Goal: Task Accomplishment & Management: Complete application form

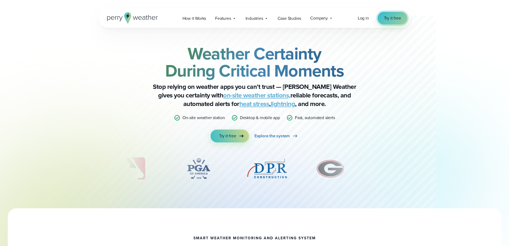
click at [338, 17] on span "Try it free" at bounding box center [392, 18] width 17 height 6
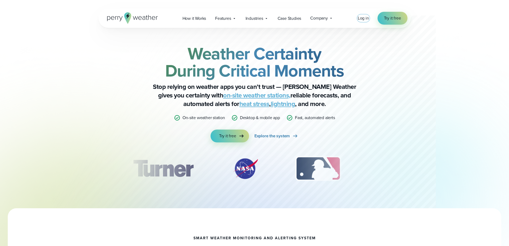
click at [358, 20] on span "Log in" at bounding box center [363, 18] width 11 height 6
